Goal: Information Seeking & Learning: Find specific page/section

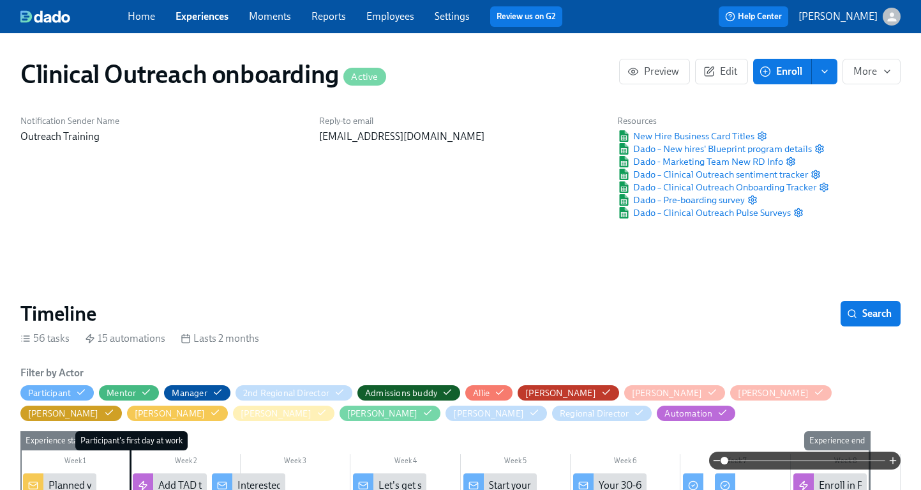
scroll to position [0, 3900]
click at [206, 20] on link "Experiences" at bounding box center [202, 16] width 53 height 12
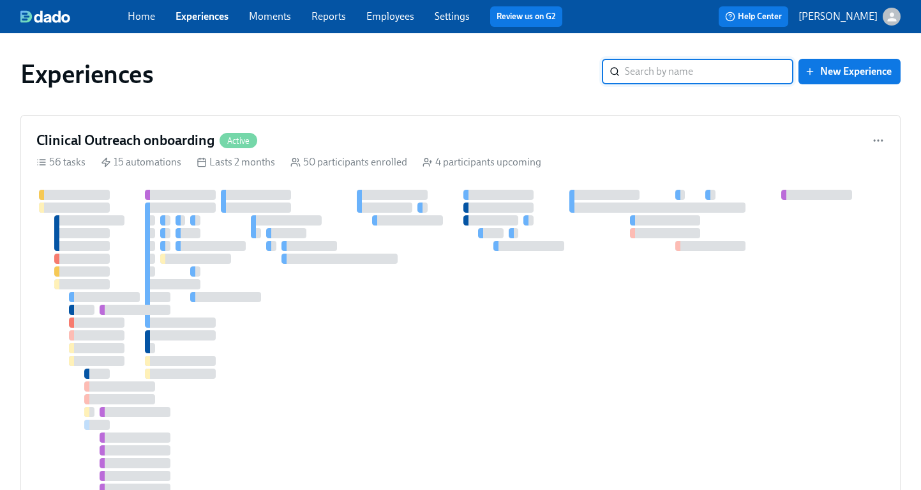
click at [643, 72] on input "search" at bounding box center [709, 72] width 169 height 26
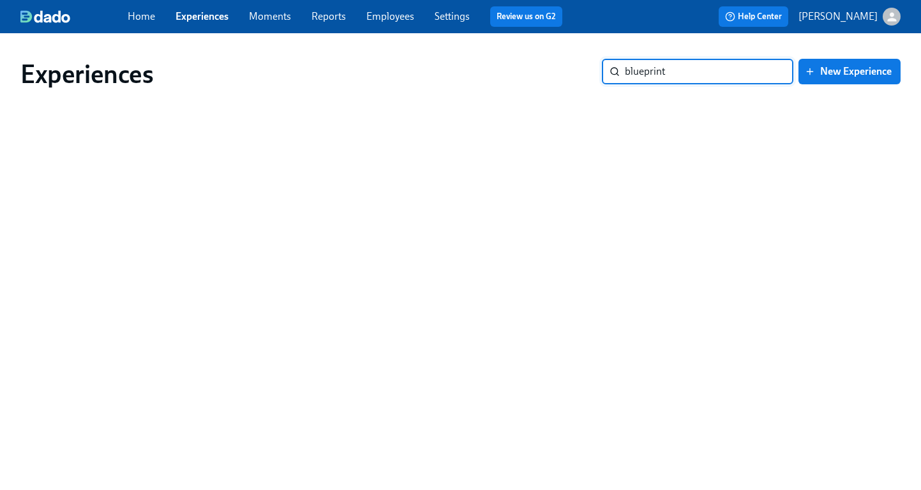
type input "blueprint"
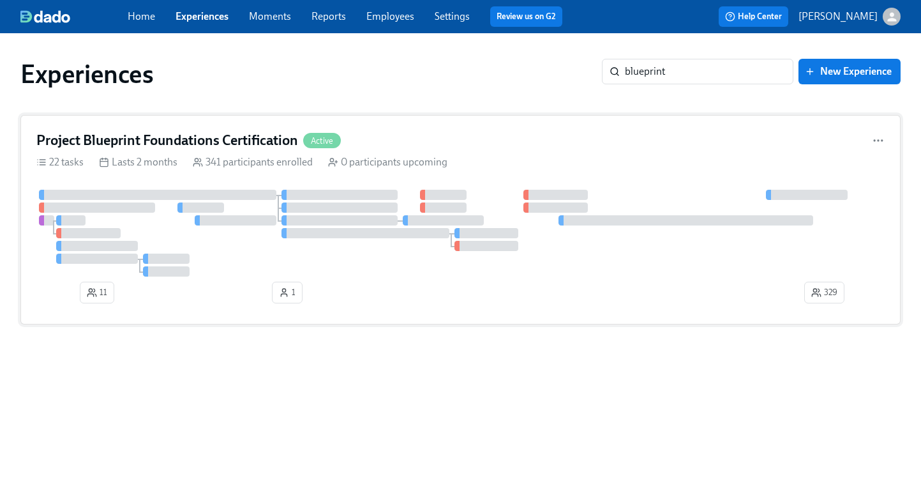
click at [125, 143] on h4 "Project Blueprint Foundations Certification" at bounding box center [167, 140] width 262 height 19
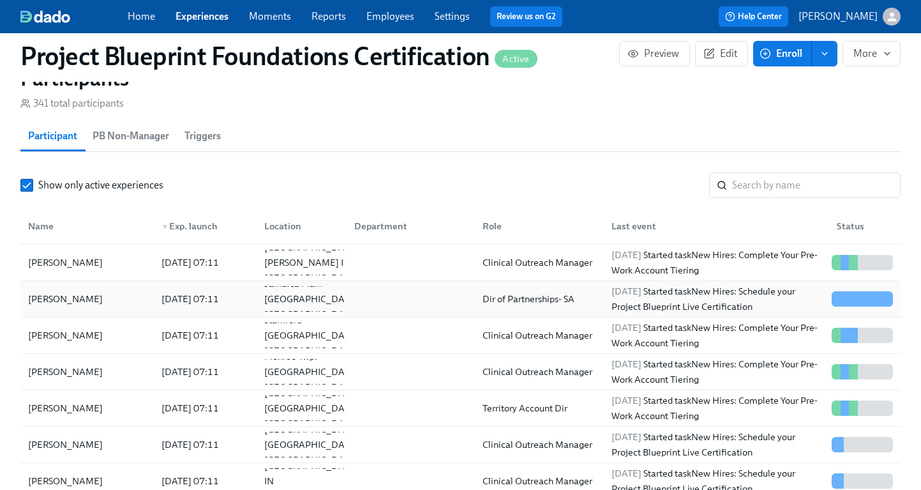
scroll to position [1051, 0]
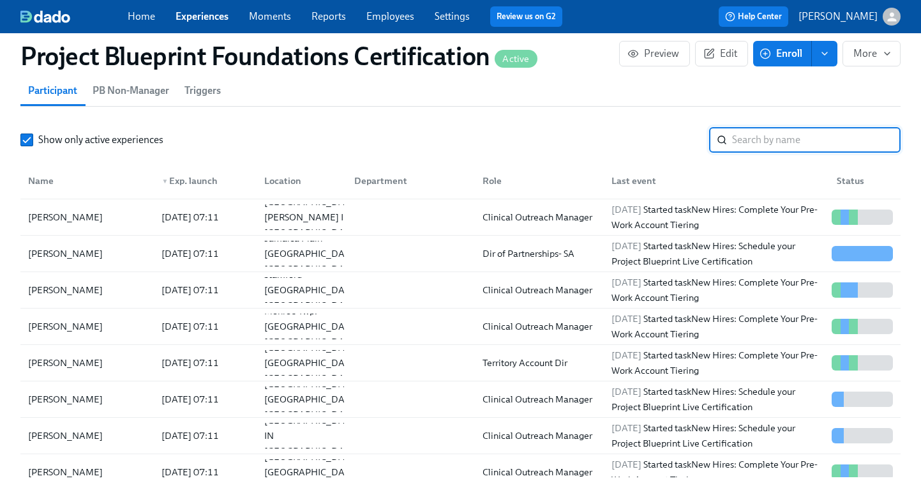
click at [748, 146] on input "search" at bounding box center [816, 140] width 169 height 26
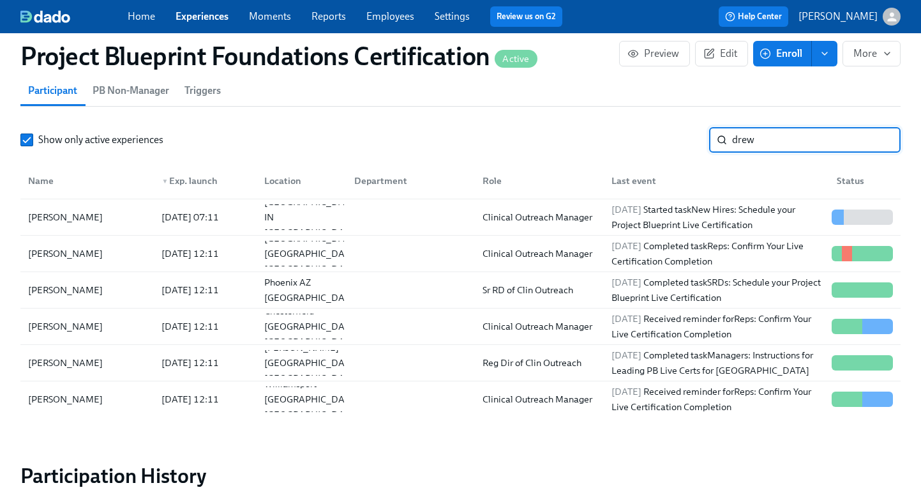
type input "drew"
click at [41, 322] on div "[PERSON_NAME]" at bounding box center [65, 326] width 85 height 15
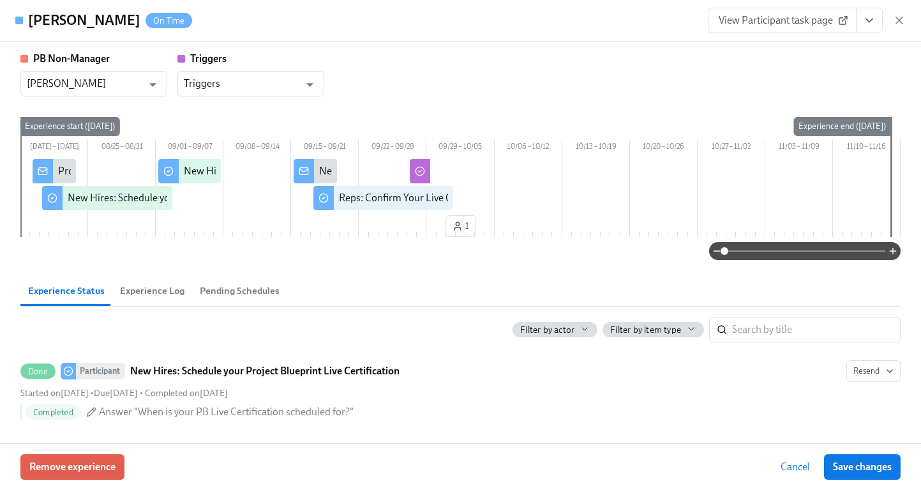
scroll to position [63, 0]
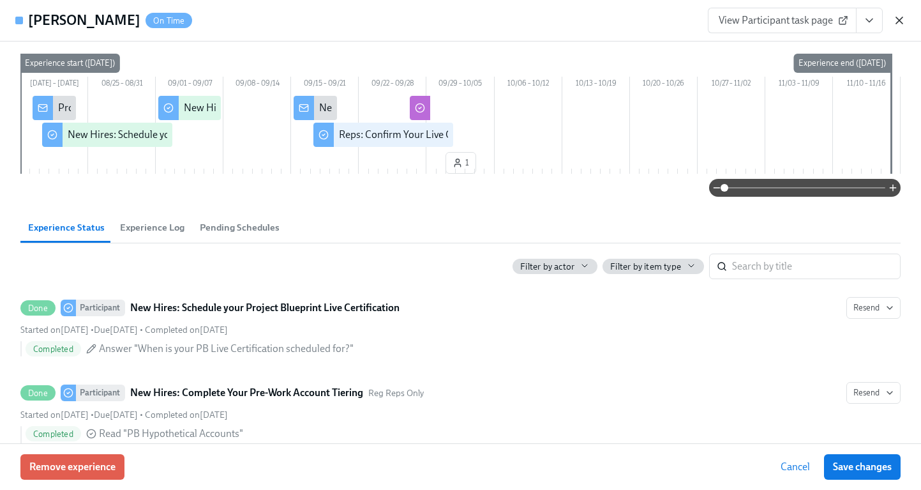
click at [898, 23] on icon "button" at bounding box center [899, 20] width 13 height 13
